Goal: Navigation & Orientation: Find specific page/section

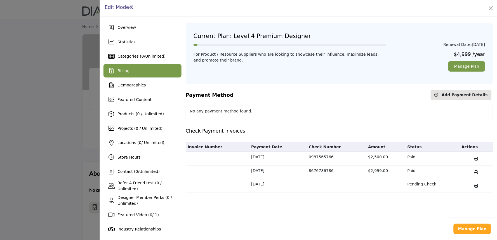
click at [59, 95] on div at bounding box center [248, 120] width 497 height 240
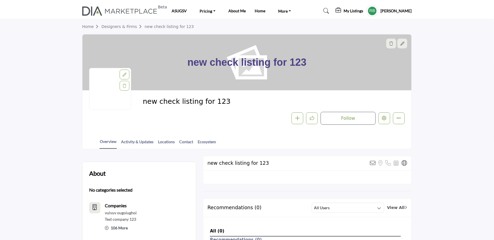
click at [124, 122] on div "new check listing for 123 Follow Followed Message Recommend Add to My Suppliers…" at bounding box center [247, 111] width 316 height 28
